Goal: Check status: Check status

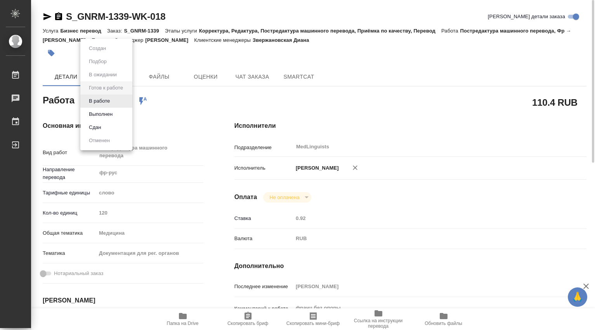
click at [130, 101] on body "🙏 .cls-1 fill:#fff; AWATERA [PERSON_NAME] Чаты График Выйти S_GNRM-1339-WK-018 …" at bounding box center [297, 165] width 595 height 330
click at [105, 102] on button "В работе" at bounding box center [99, 101] width 26 height 9
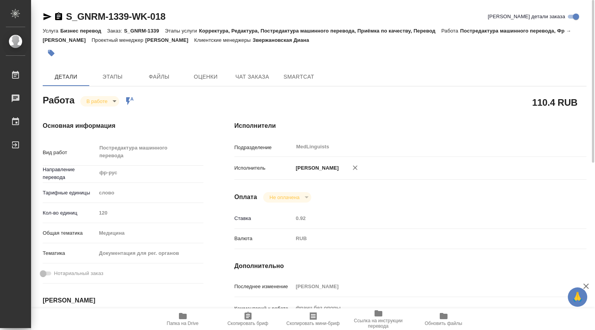
type textarea "x"
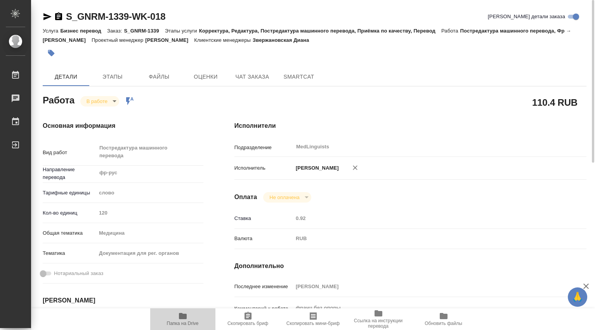
click at [188, 316] on span "Папка на Drive" at bounding box center [183, 319] width 56 height 15
click at [114, 103] on body "🙏 .cls-1 fill:#fff; AWATERA [PERSON_NAME] 0 Чаты График Выйти S_GNRM-1339-WK-01…" at bounding box center [297, 165] width 595 height 330
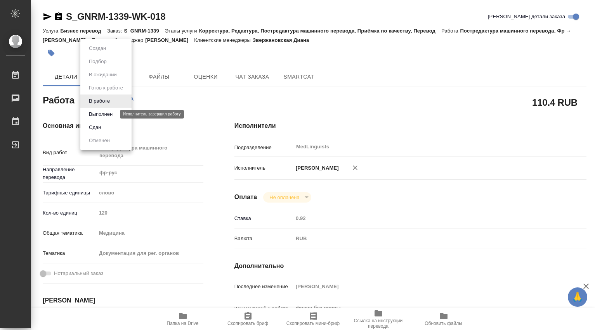
click at [104, 112] on button "Выполнен" at bounding box center [100, 114] width 28 height 9
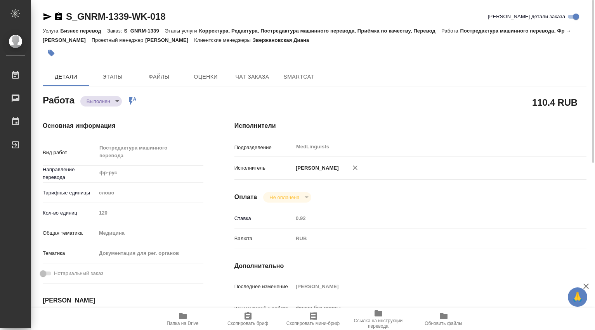
type textarea "x"
